Goal: Navigation & Orientation: Find specific page/section

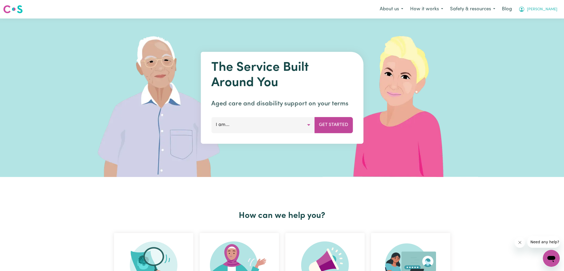
drag, startPoint x: 538, startPoint y: 9, endPoint x: 539, endPoint y: 12, distance: 3.4
click at [525, 9] on icon "My Account" at bounding box center [521, 9] width 6 height 6
click at [529, 21] on link "Admin Dashboard" at bounding box center [540, 21] width 42 height 10
